Goal: Check status: Check status

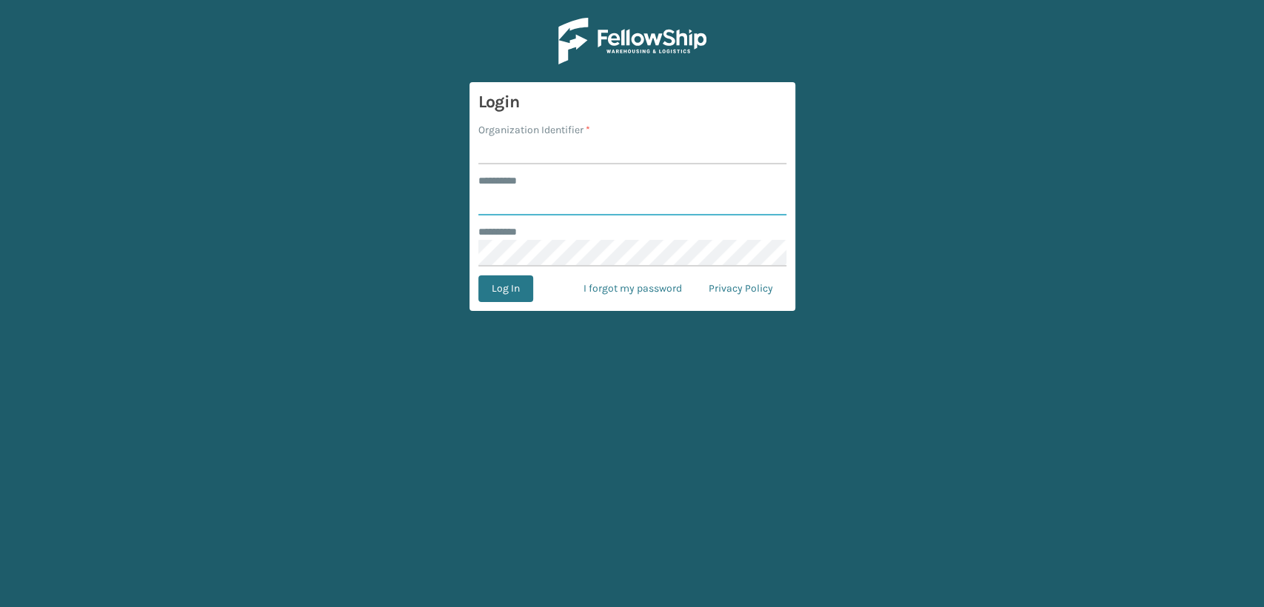
type input "*****"
click at [566, 154] on input "Organization Identifier *" at bounding box center [632, 151] width 308 height 27
type input "Lifestyle"
click at [502, 284] on button "Log In" at bounding box center [505, 289] width 55 height 27
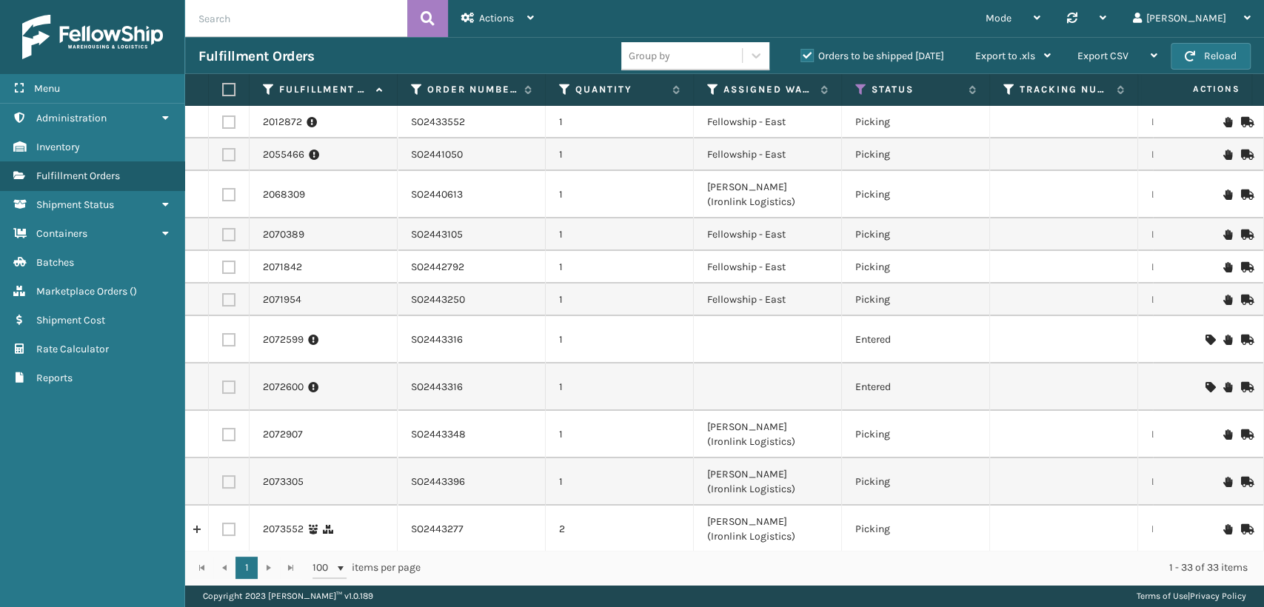
click at [324, 28] on input "text" at bounding box center [296, 18] width 222 height 37
paste input "SO2443472"
type input "SO2443472"
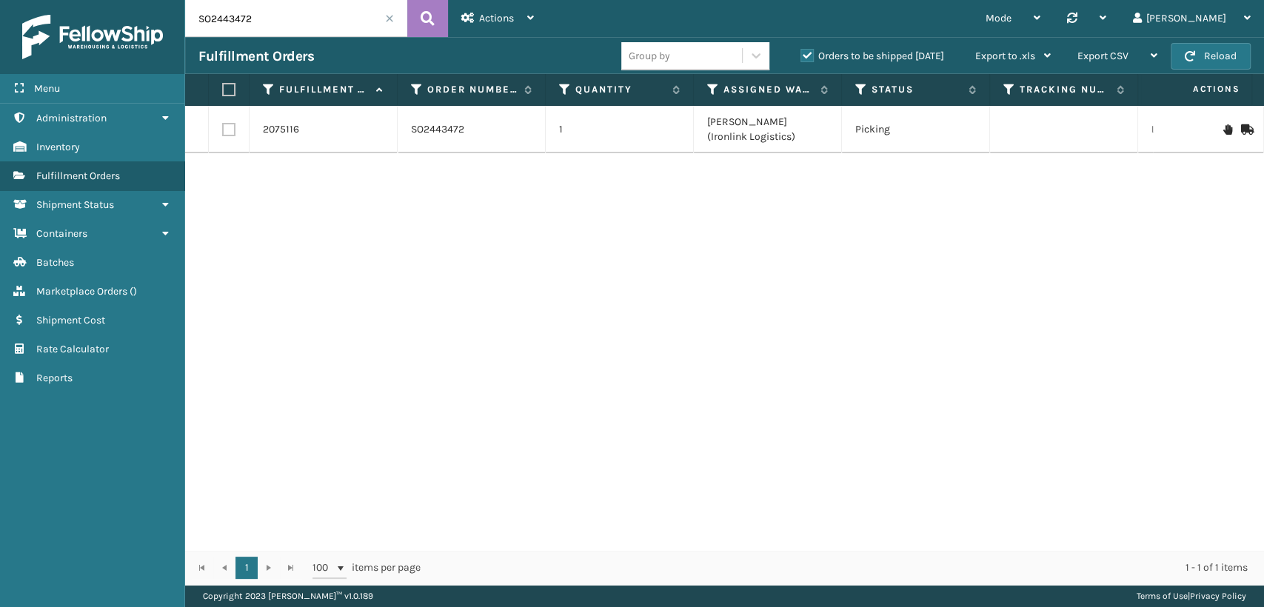
click at [231, 126] on label at bounding box center [228, 129] width 13 height 13
click at [223, 126] on input "checkbox" at bounding box center [222, 128] width 1 height 10
checkbox input "true"
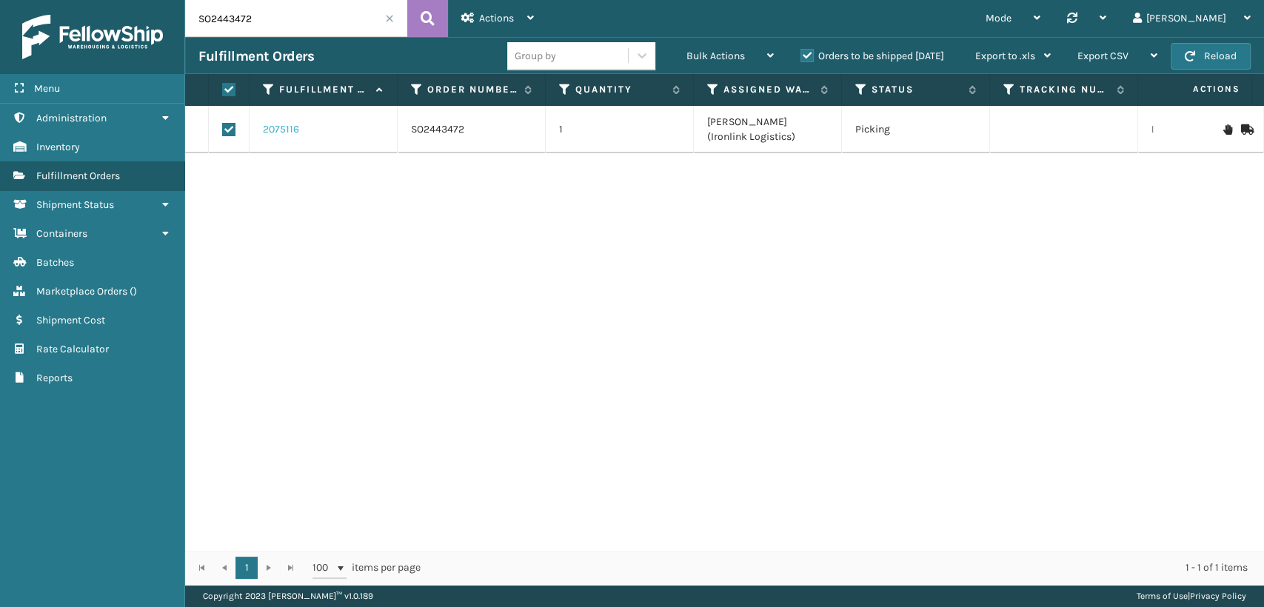
click at [280, 126] on link "2075116" at bounding box center [281, 129] width 36 height 15
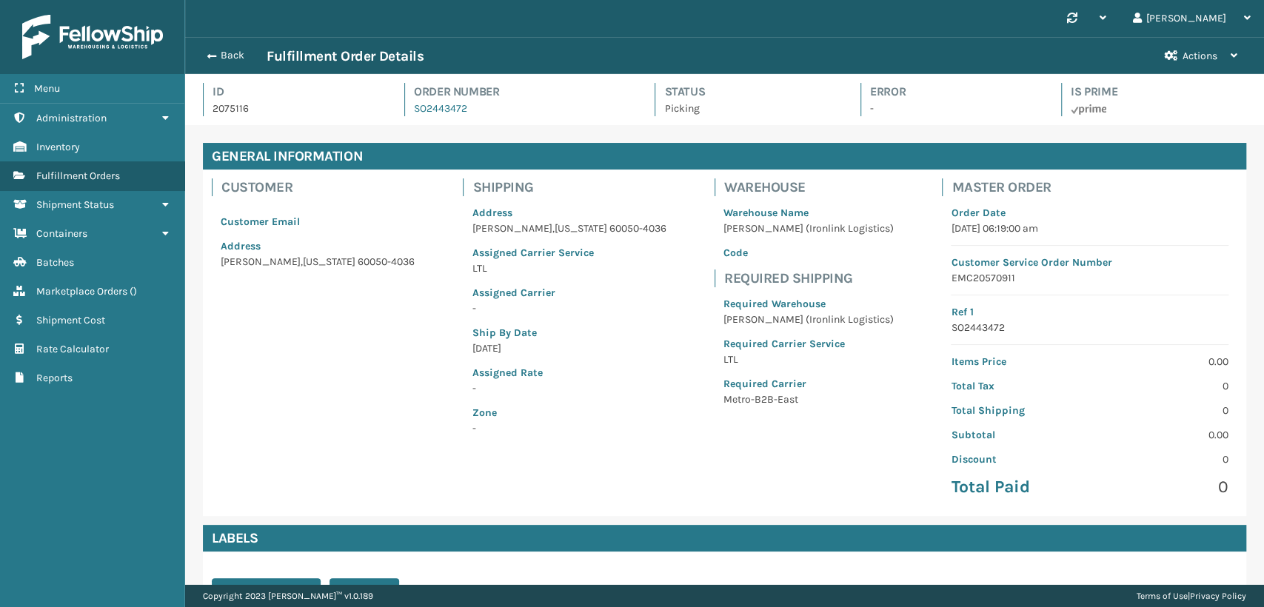
scroll to position [36, 1078]
click at [1225, 55] on button "Actions" at bounding box center [1201, 56] width 99 height 36
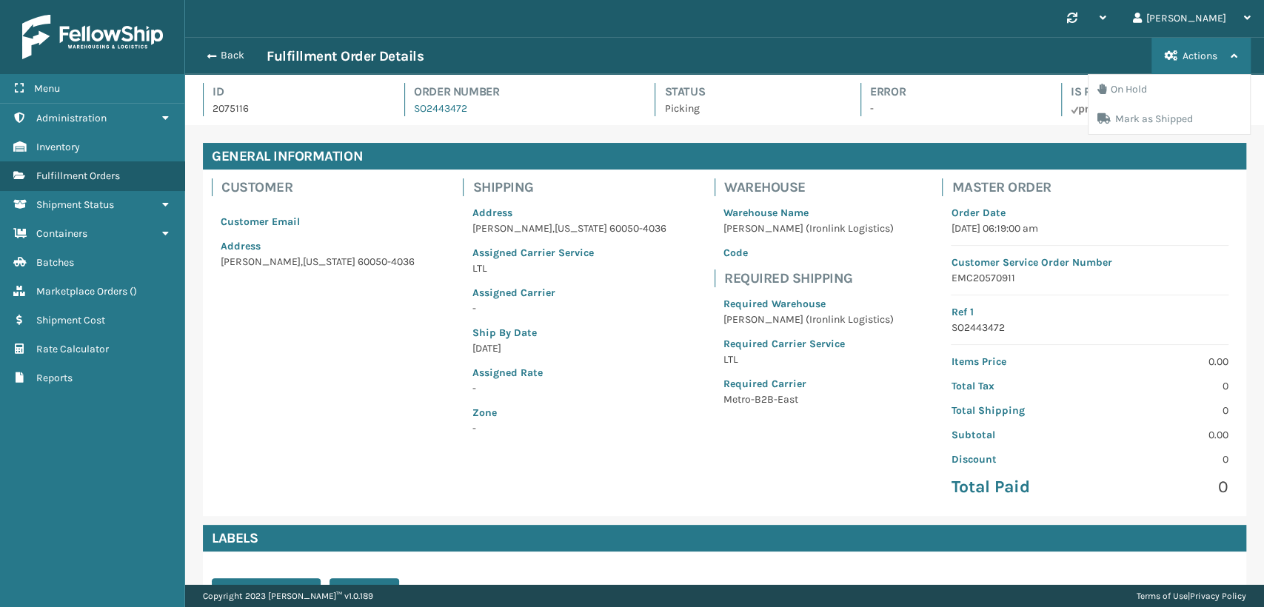
click at [1165, 216] on p "Order Date" at bounding box center [1090, 213] width 278 height 16
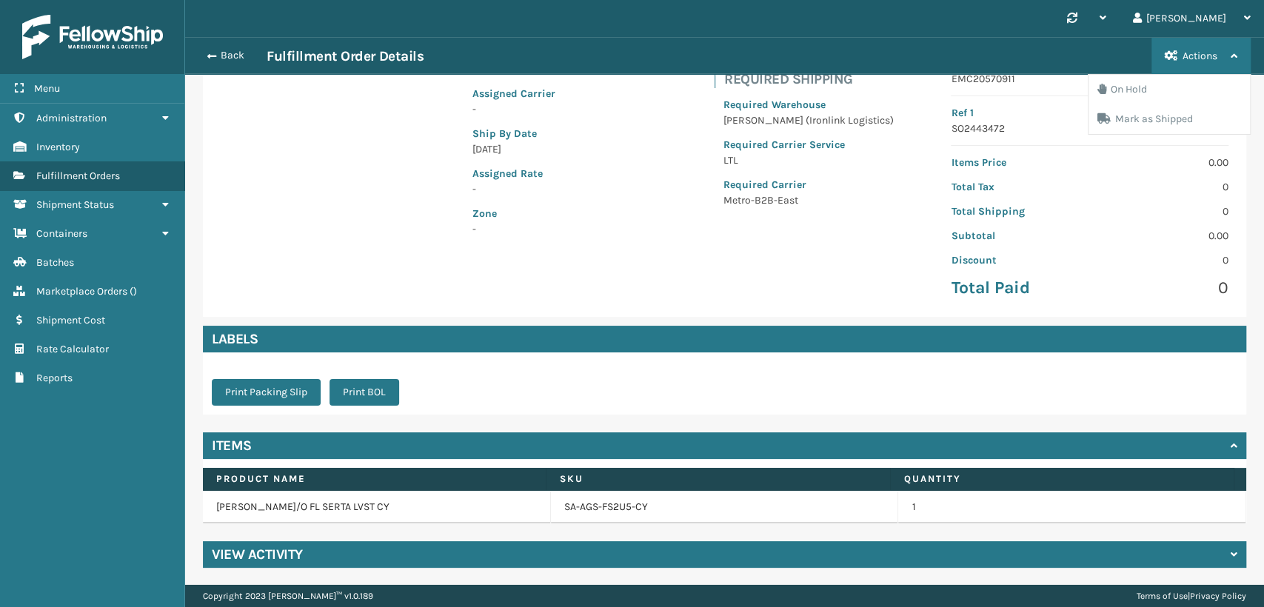
scroll to position [0, 0]
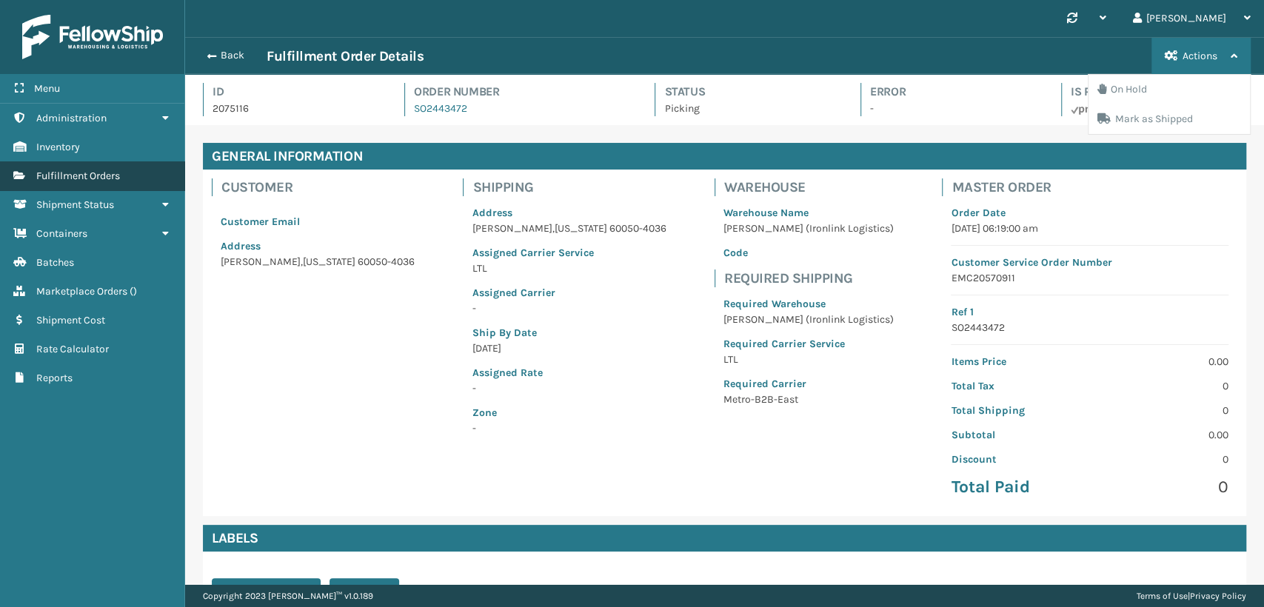
click at [97, 175] on span "Fulfillment Orders" at bounding box center [78, 176] width 84 height 13
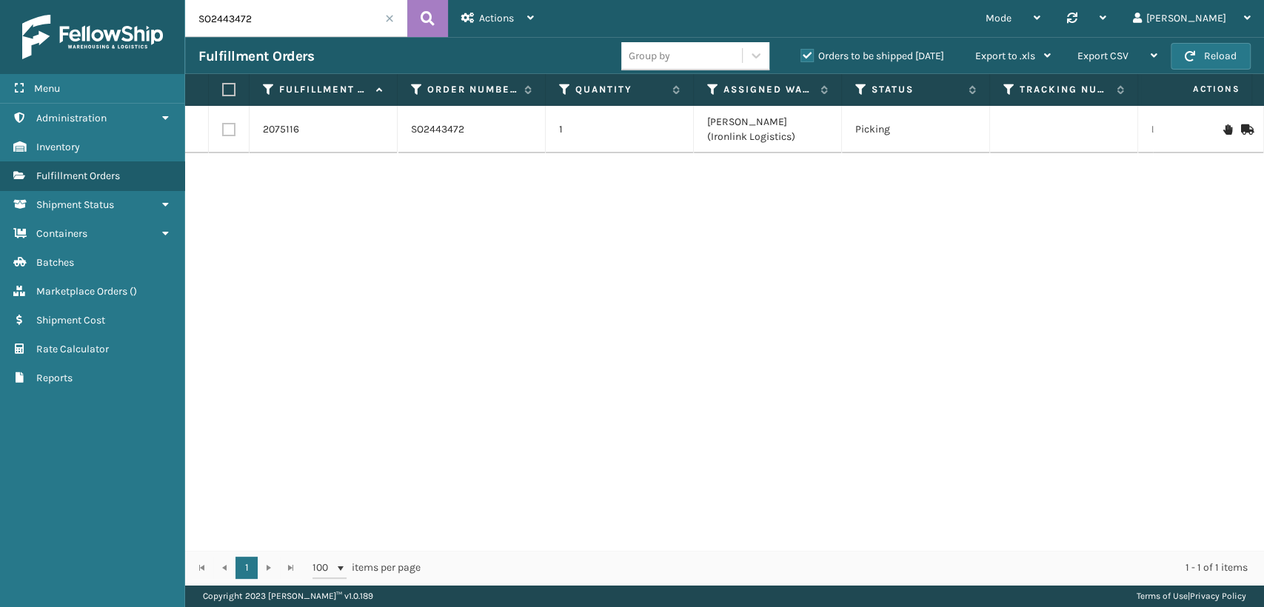
click at [390, 16] on span at bounding box center [389, 18] width 9 height 9
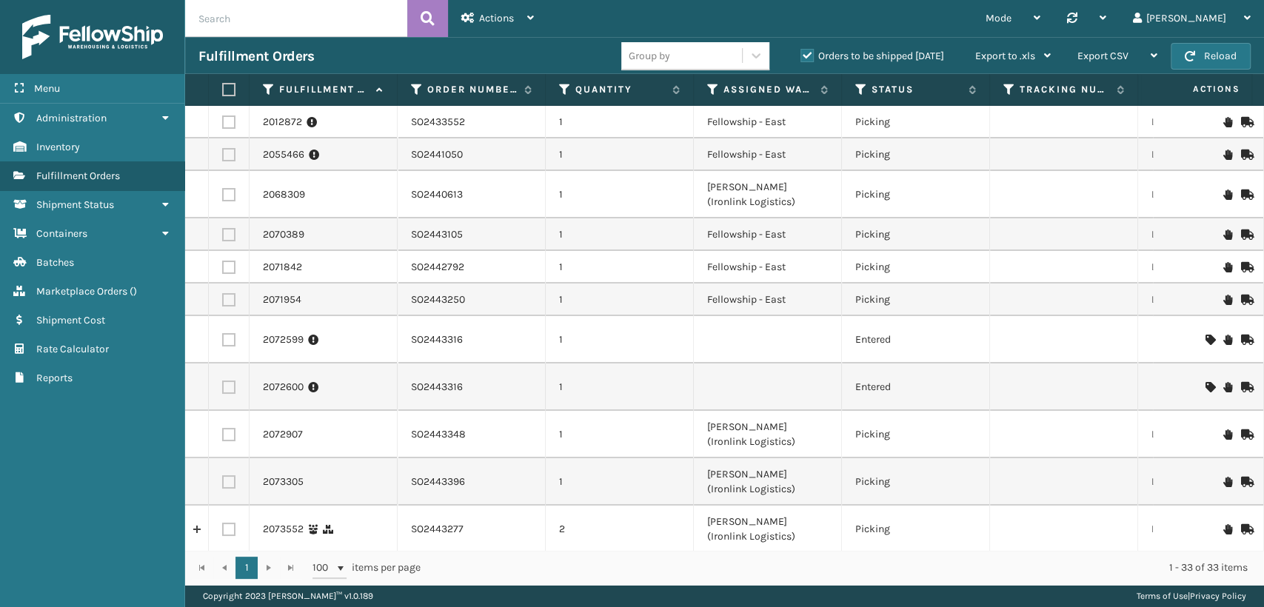
drag, startPoint x: 300, startPoint y: 18, endPoint x: 273, endPoint y: 18, distance: 27.4
click at [278, 19] on input "text" at bounding box center [296, 18] width 222 height 37
paste input "SO2440613"
type input "SO2440613"
